Goal: Task Accomplishment & Management: Use online tool/utility

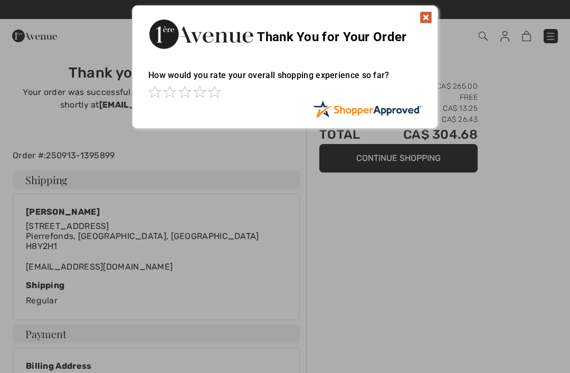
click at [432, 13] on img at bounding box center [426, 17] width 13 height 13
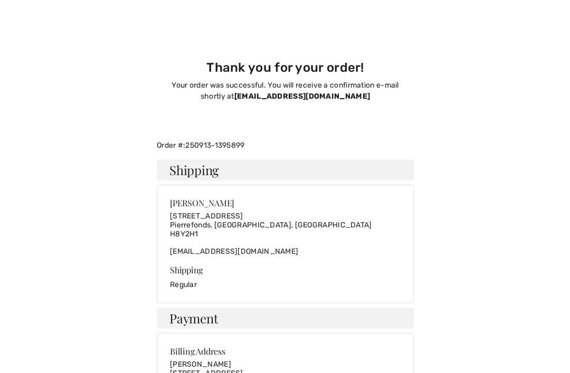
scroll to position [425, 0]
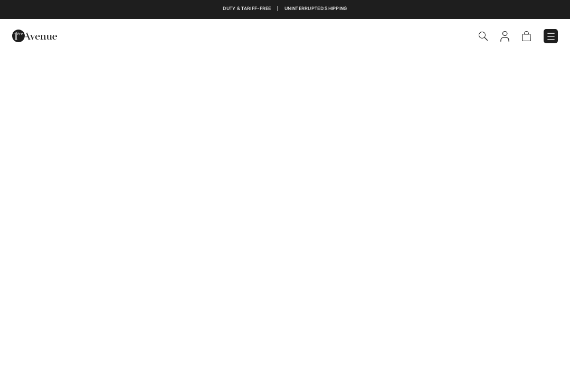
checkbox input "true"
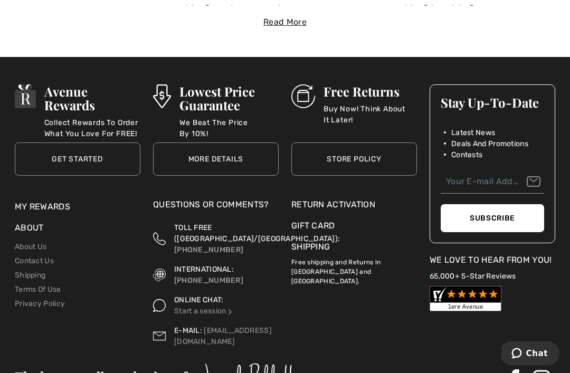
scroll to position [3698, 0]
click at [357, 202] on div "Return Activation" at bounding box center [354, 205] width 126 height 13
